Goal: Task Accomplishment & Management: Complete application form

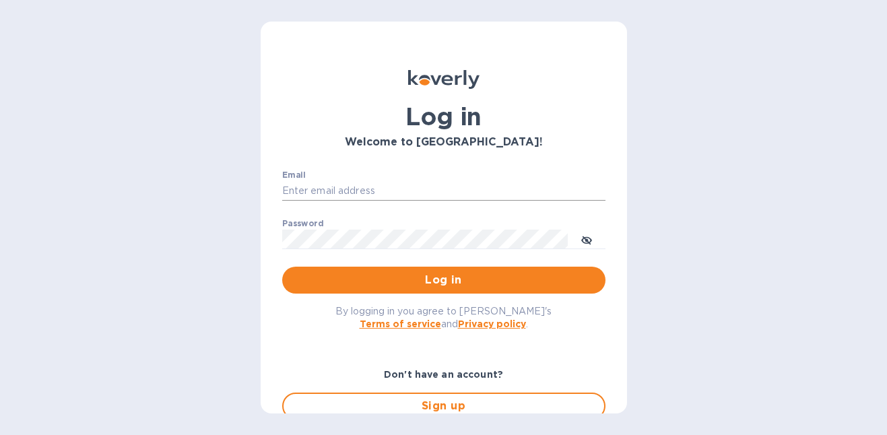
click at [371, 190] on input "Email" at bounding box center [443, 191] width 323 height 20
type input "[PERSON_NAME][EMAIL_ADDRESS][PERSON_NAME][DOMAIN_NAME]"
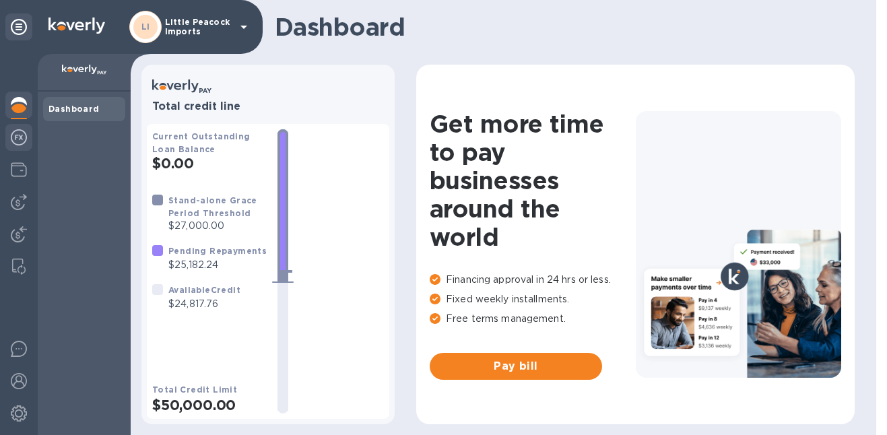
click at [14, 141] on img at bounding box center [19, 137] width 16 height 16
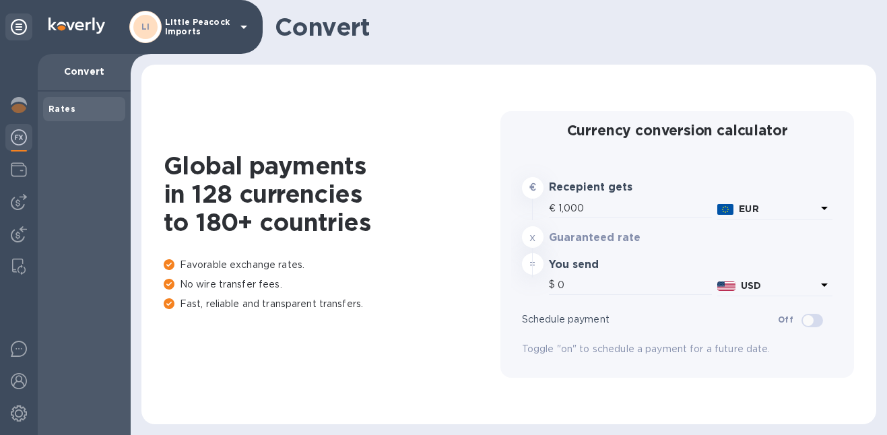
type input "1,187.27"
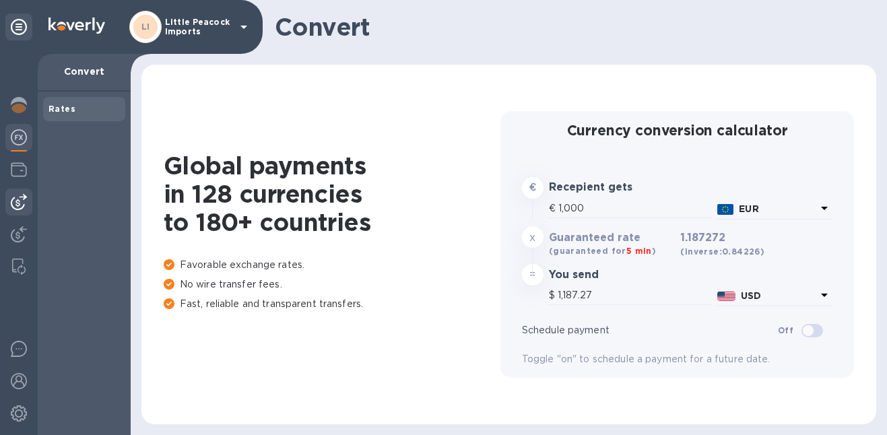
click at [13, 203] on img at bounding box center [19, 202] width 16 height 16
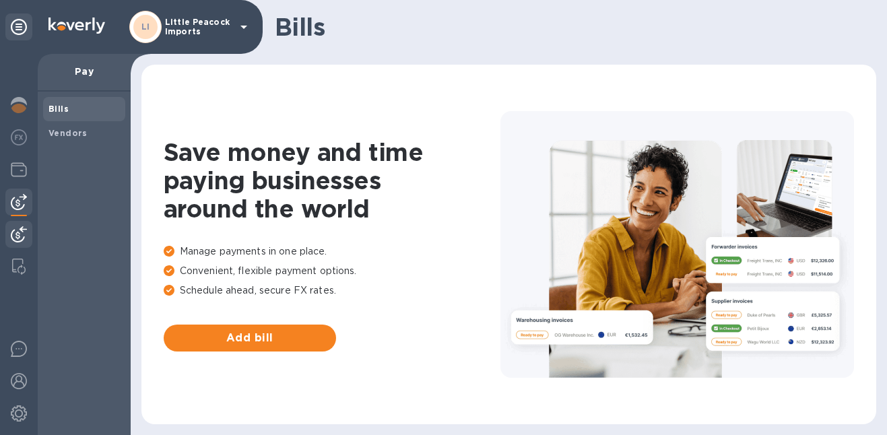
click at [17, 238] on img at bounding box center [19, 234] width 16 height 16
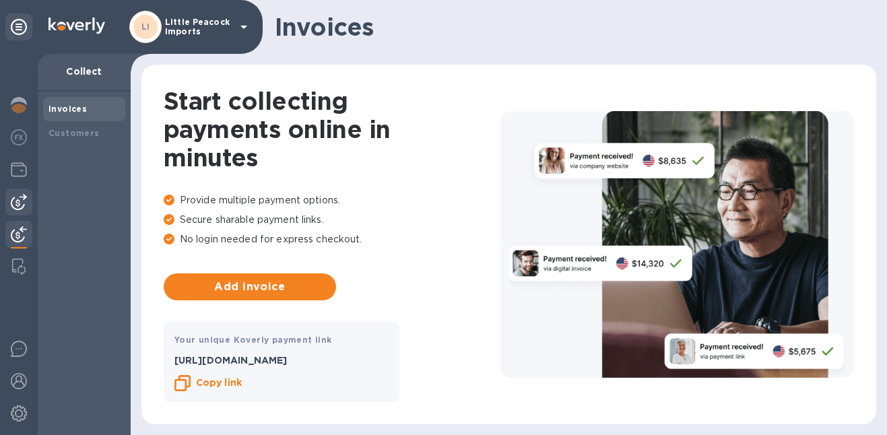
click at [18, 208] on img at bounding box center [19, 202] width 16 height 16
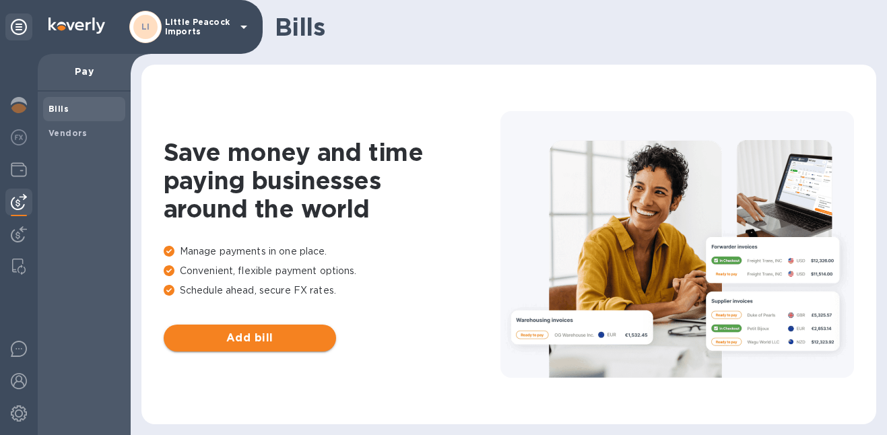
click at [228, 337] on span "Add bill" at bounding box center [249, 338] width 151 height 16
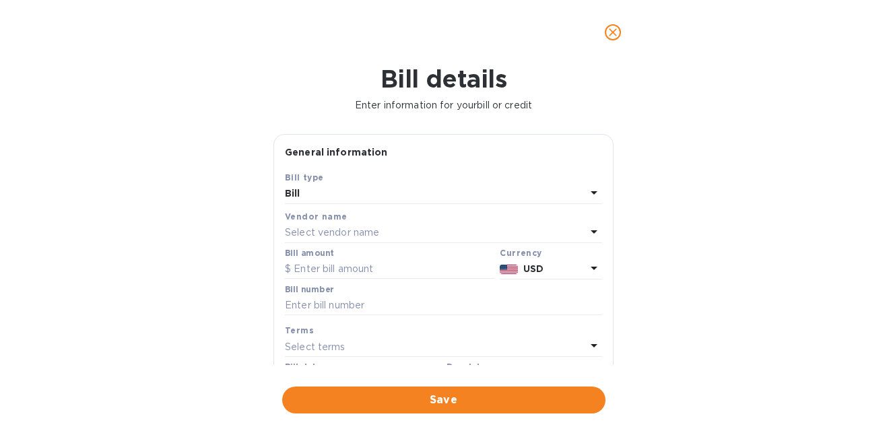
click at [616, 32] on icon "close" at bounding box center [612, 32] width 13 height 13
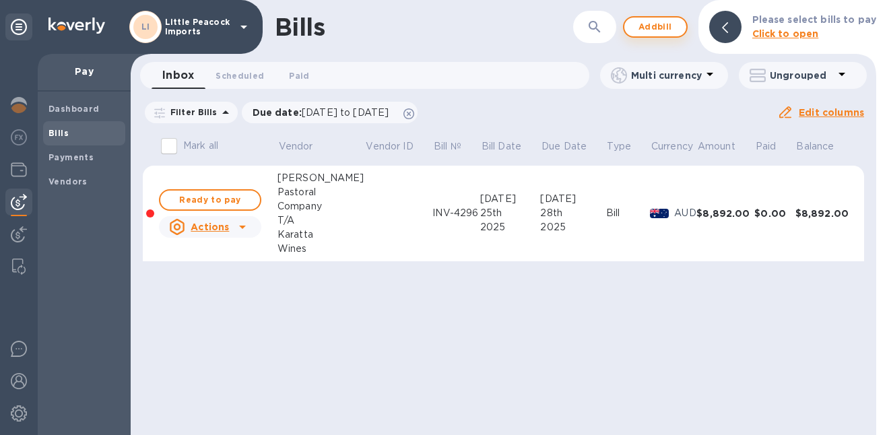
click at [665, 24] on span "Add bill" at bounding box center [655, 27] width 40 height 16
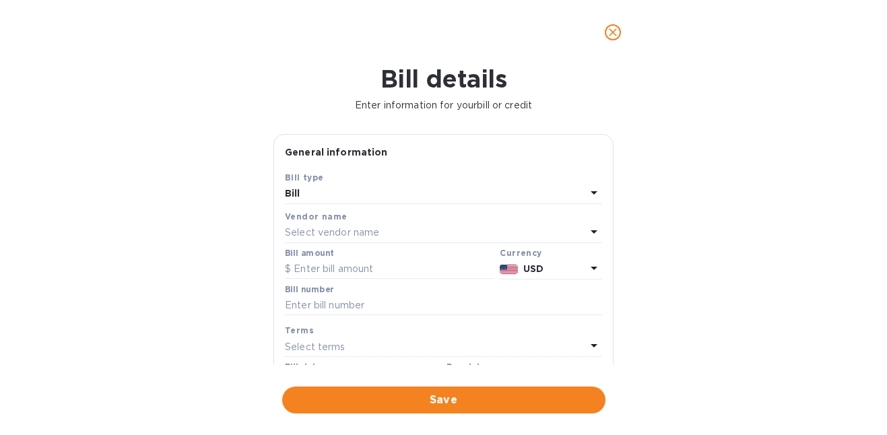
click at [368, 232] on p "Select vendor name" at bounding box center [332, 233] width 94 height 14
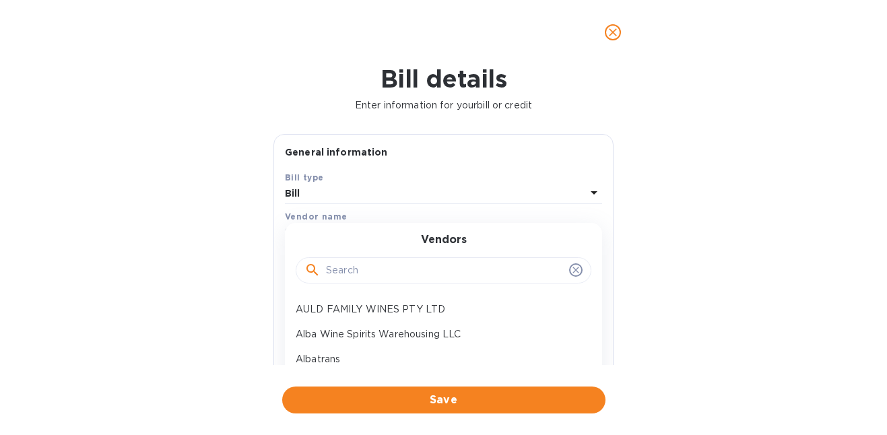
click at [403, 268] on input "text" at bounding box center [445, 271] width 238 height 20
type input "dnt"
click at [386, 333] on p "DNT Express LLC" at bounding box center [438, 334] width 285 height 14
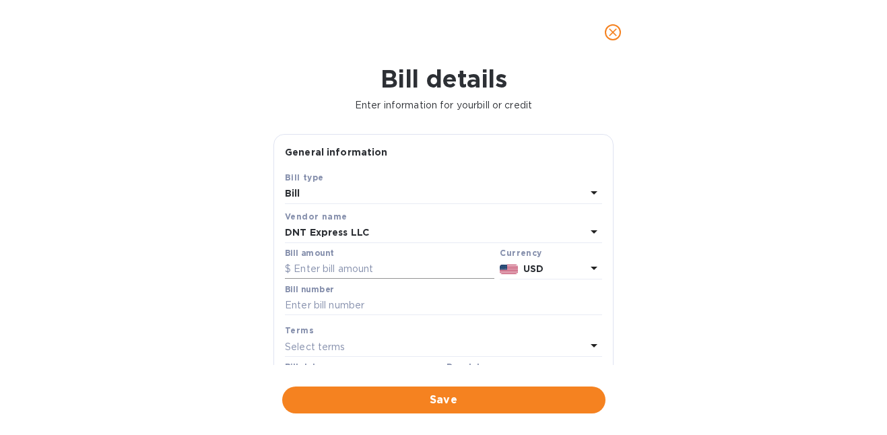
click at [412, 270] on input "text" at bounding box center [389, 269] width 209 height 20
type input "33.45"
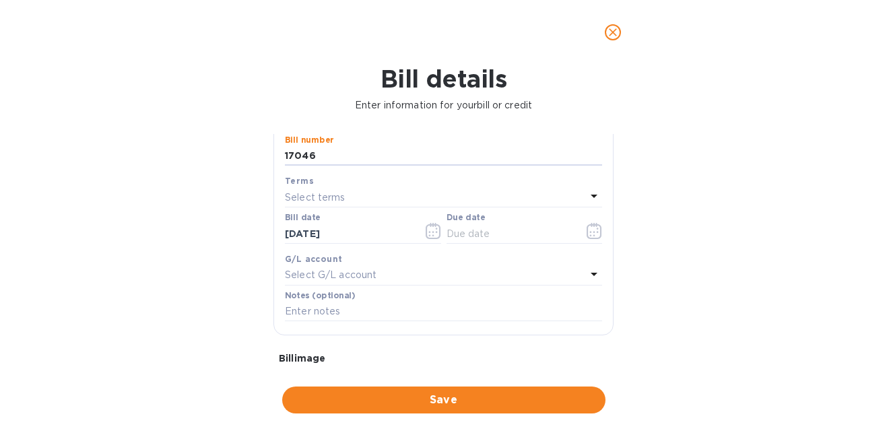
scroll to position [114, 0]
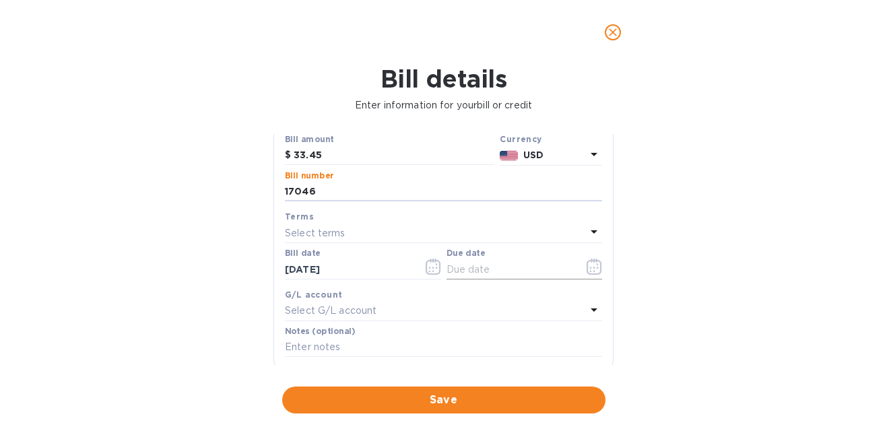
type input "17046"
click at [586, 271] on icon "button" at bounding box center [593, 266] width 15 height 16
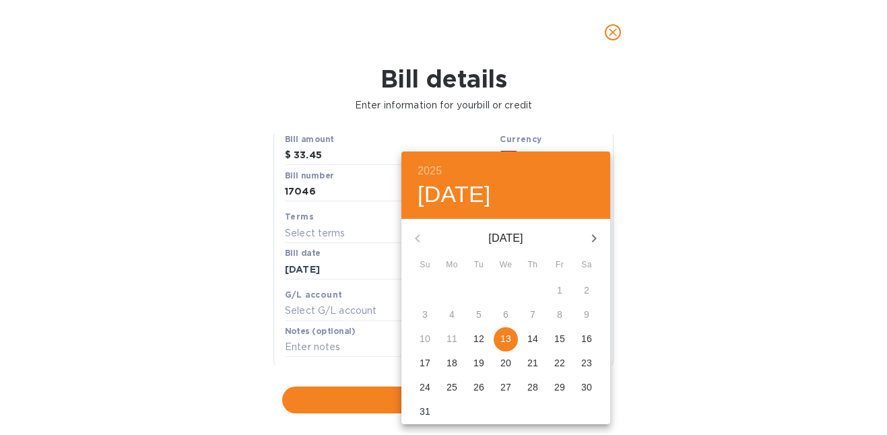
click at [567, 386] on span "29" at bounding box center [559, 386] width 24 height 13
type input "08/29/2025"
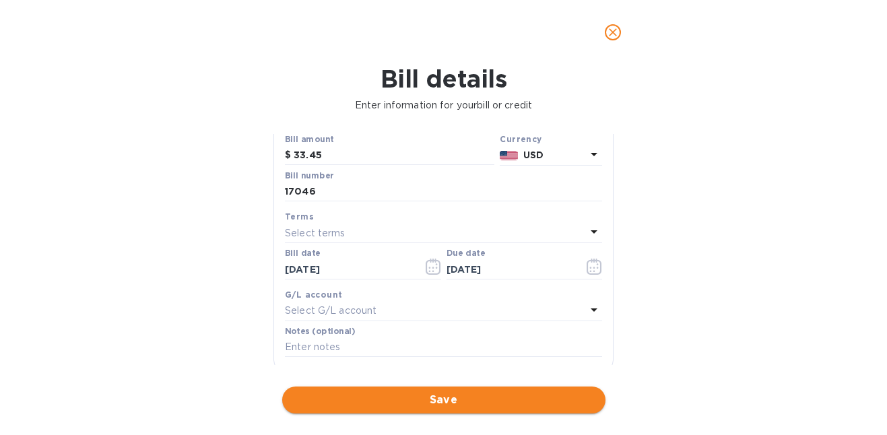
click at [429, 396] on span "Save" at bounding box center [444, 400] width 302 height 16
